Goal: Download file/media

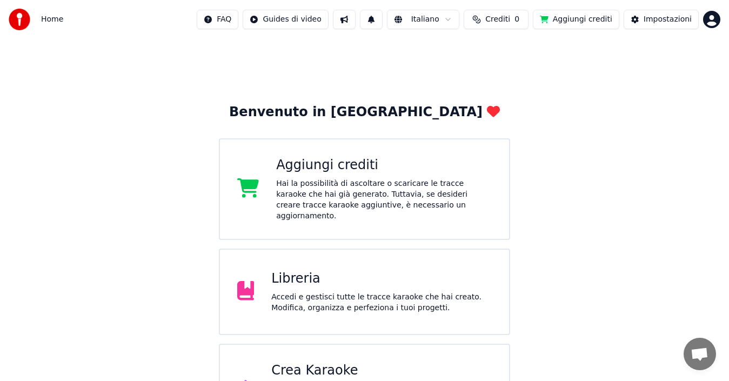
click at [302, 273] on div "Libreria" at bounding box center [381, 278] width 220 height 17
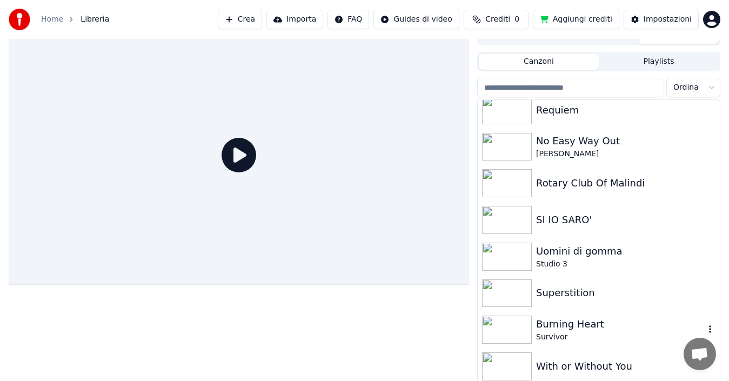
scroll to position [17, 0]
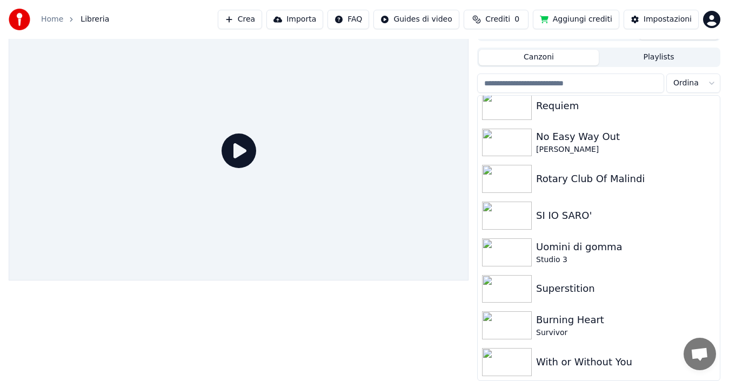
click at [525, 349] on img at bounding box center [507, 362] width 50 height 28
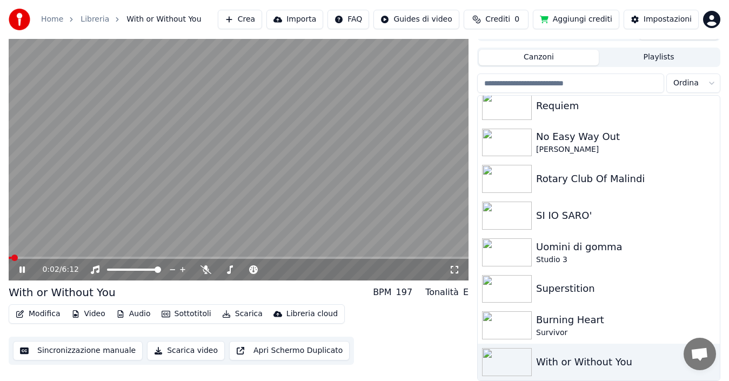
click at [21, 271] on icon at bounding box center [21, 269] width 5 height 6
click at [21, 272] on icon at bounding box center [22, 270] width 6 height 8
click at [316, 270] on icon at bounding box center [317, 269] width 10 height 11
click at [309, 270] on icon at bounding box center [307, 269] width 10 height 11
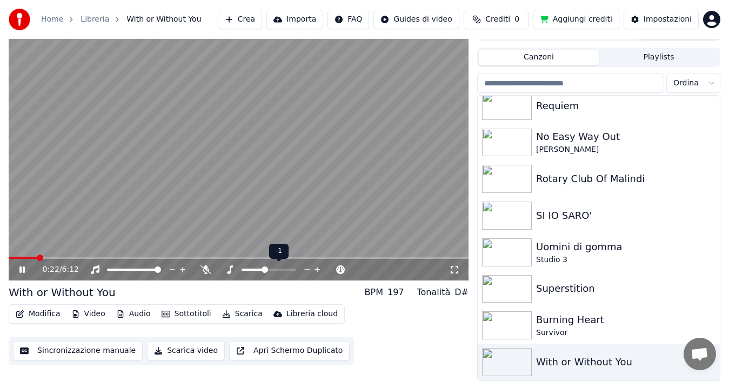
click at [306, 271] on icon at bounding box center [307, 269] width 10 height 11
click at [314, 270] on icon at bounding box center [317, 269] width 10 height 11
click at [11, 257] on span at bounding box center [23, 258] width 28 height 2
click at [86, 257] on span at bounding box center [89, 258] width 6 height 6
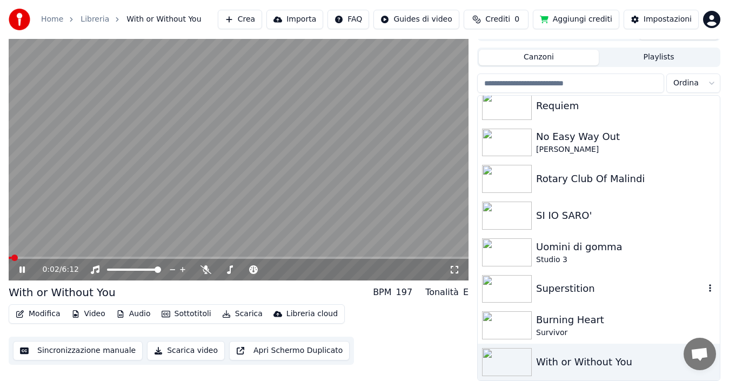
click at [557, 249] on div "Uomini di gomma" at bounding box center [625, 246] width 179 height 15
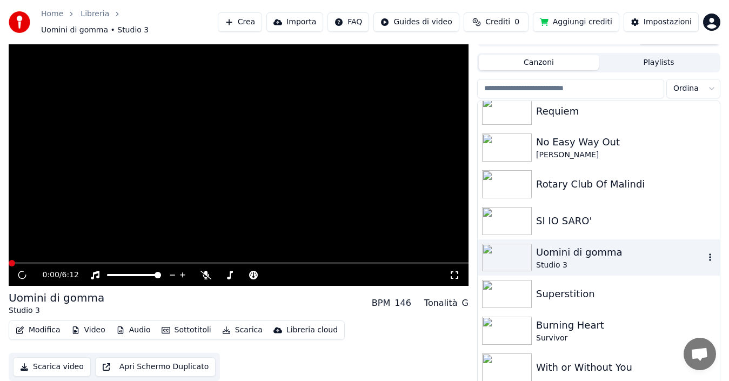
scroll to position [23, 0]
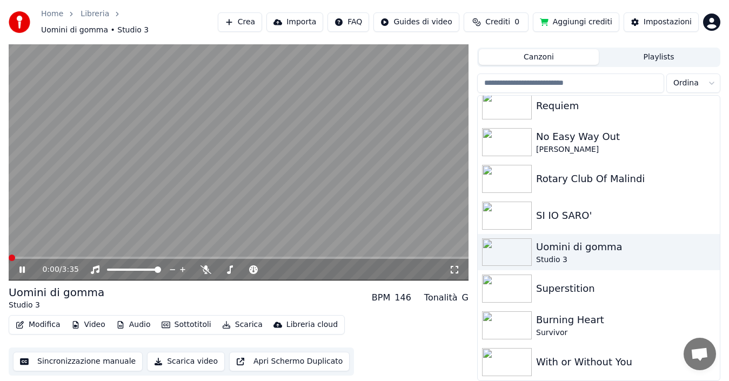
click at [559, 362] on div "With or Without You" at bounding box center [620, 361] width 169 height 15
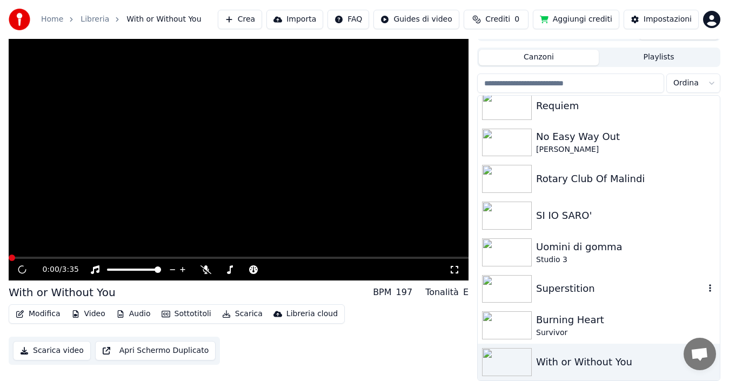
scroll to position [17, 0]
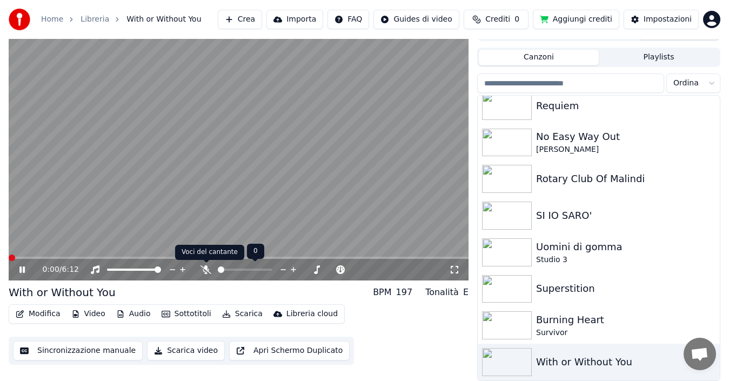
click at [204, 272] on icon at bounding box center [205, 269] width 11 height 9
click at [205, 270] on icon at bounding box center [205, 269] width 11 height 9
click at [205, 270] on icon at bounding box center [206, 269] width 6 height 9
click at [205, 270] on icon at bounding box center [205, 269] width 11 height 9
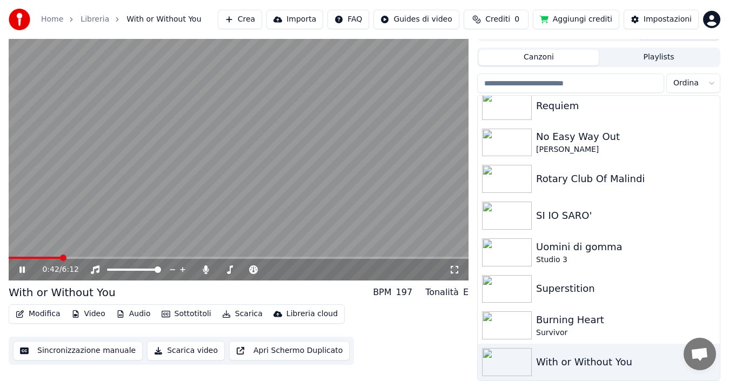
click at [22, 257] on span at bounding box center [35, 258] width 52 height 2
click at [11, 258] on span at bounding box center [16, 258] width 14 height 2
click at [10, 259] on div "0:56 / 6:12" at bounding box center [239, 270] width 460 height 22
click at [10, 257] on span at bounding box center [43, 258] width 69 height 2
click at [15, 259] on span at bounding box center [18, 258] width 6 height 6
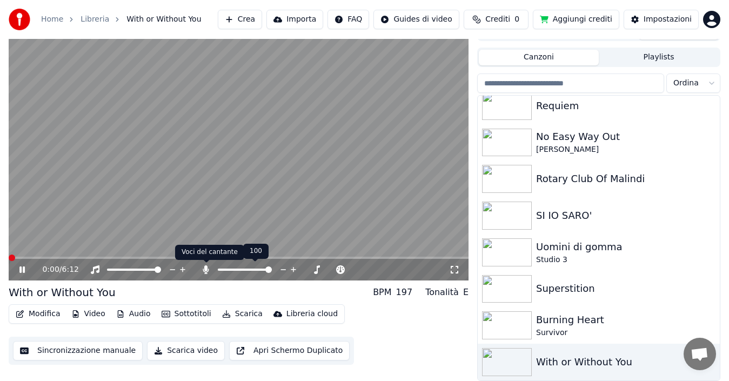
click at [205, 268] on icon at bounding box center [206, 269] width 6 height 9
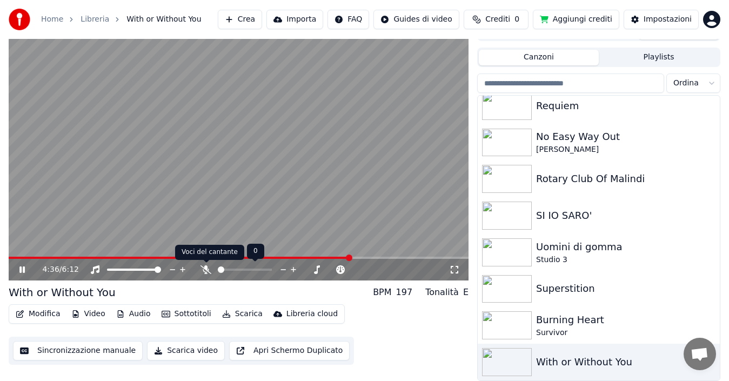
click at [206, 271] on icon at bounding box center [205, 269] width 11 height 9
click at [207, 271] on icon at bounding box center [205, 269] width 11 height 9
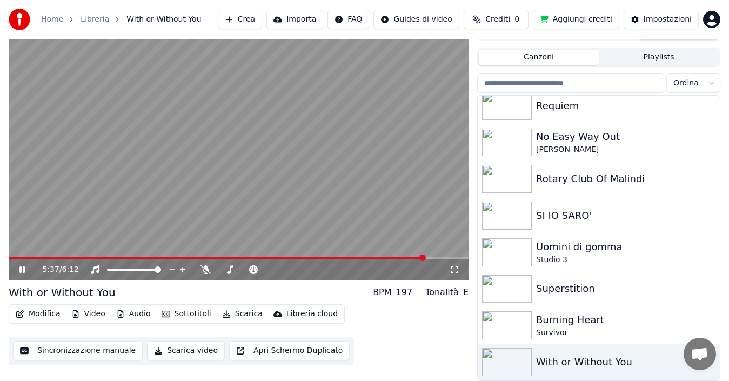
click at [22, 266] on icon at bounding box center [29, 269] width 25 height 9
click at [243, 316] on button "Scarica" at bounding box center [242, 313] width 49 height 15
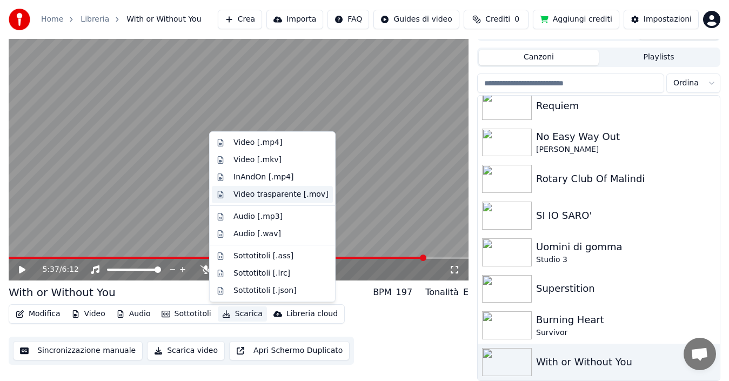
click at [250, 197] on div "Video trasparente [.mov]" at bounding box center [280, 194] width 95 height 11
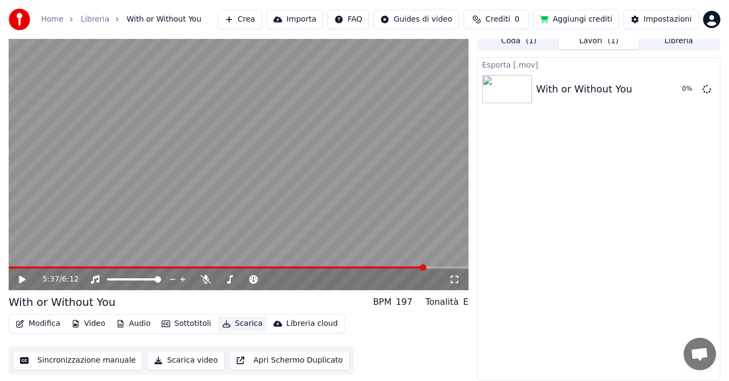
scroll to position [8, 0]
